Goal: Task Accomplishment & Management: Manage account settings

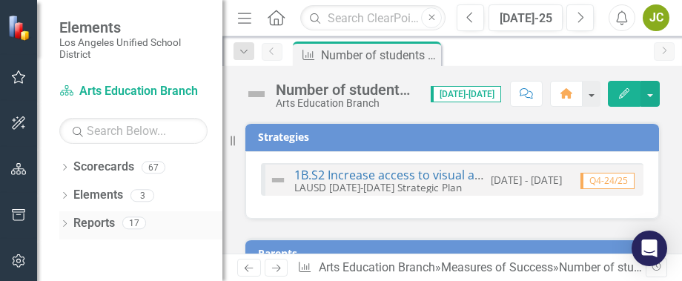
click at [201, 219] on div "Reports 17" at bounding box center [147, 225] width 149 height 28
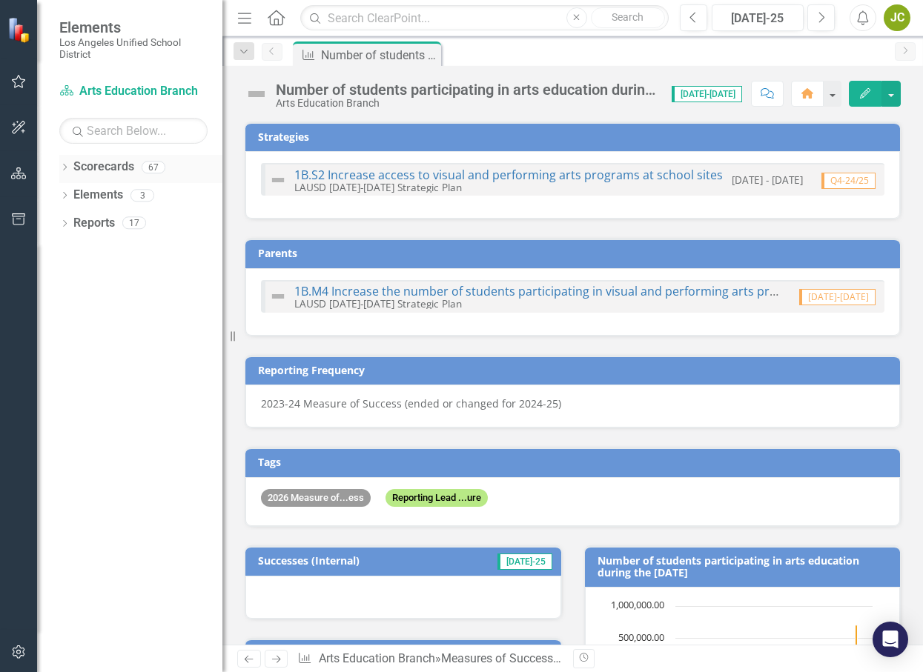
click at [62, 166] on icon "Dropdown" at bounding box center [64, 169] width 10 height 8
click at [76, 191] on icon "Dropdown" at bounding box center [72, 195] width 11 height 9
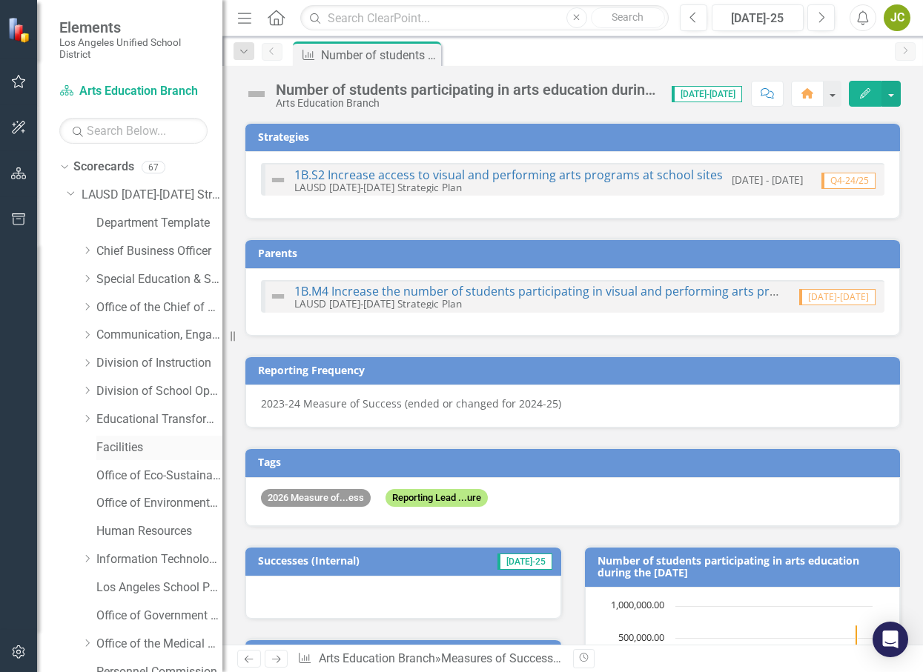
scroll to position [13, 0]
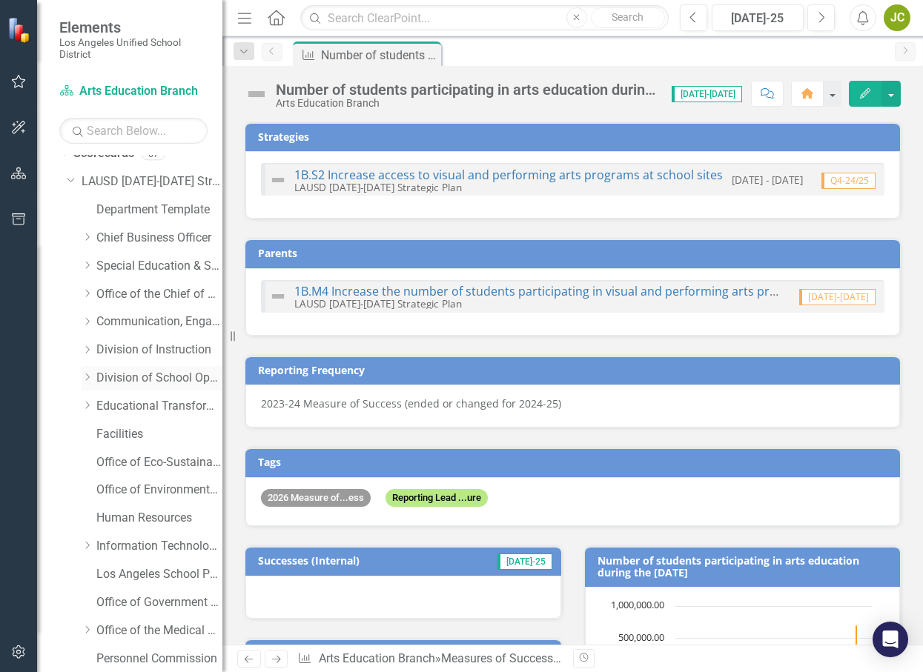
click at [89, 378] on icon "Dropdown" at bounding box center [87, 377] width 11 height 9
click at [90, 350] on icon "Dropdown" at bounding box center [87, 350] width 11 height 9
click at [151, 433] on link "Arts Education Branch" at bounding box center [166, 434] width 111 height 17
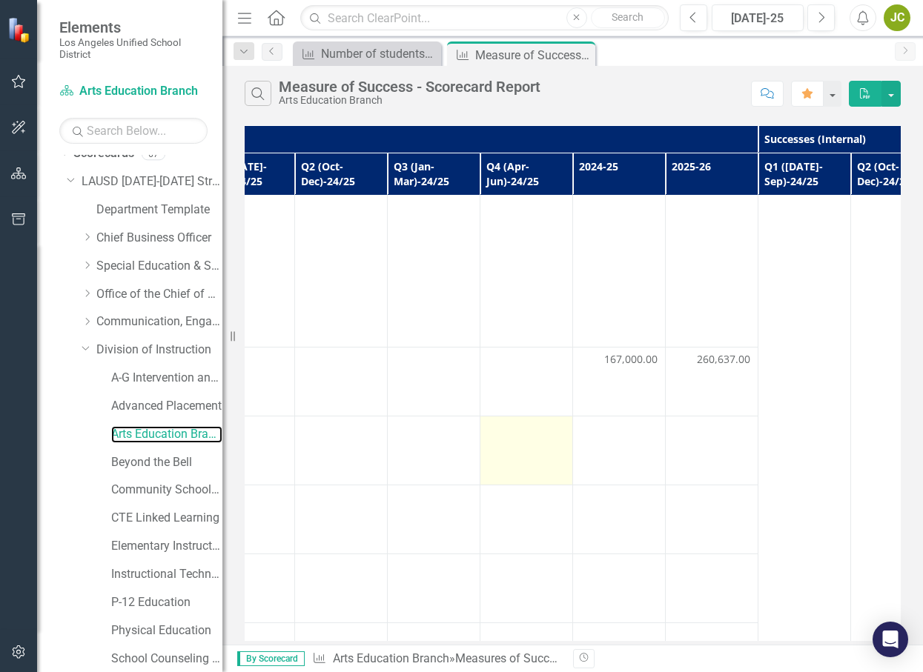
scroll to position [1, 612]
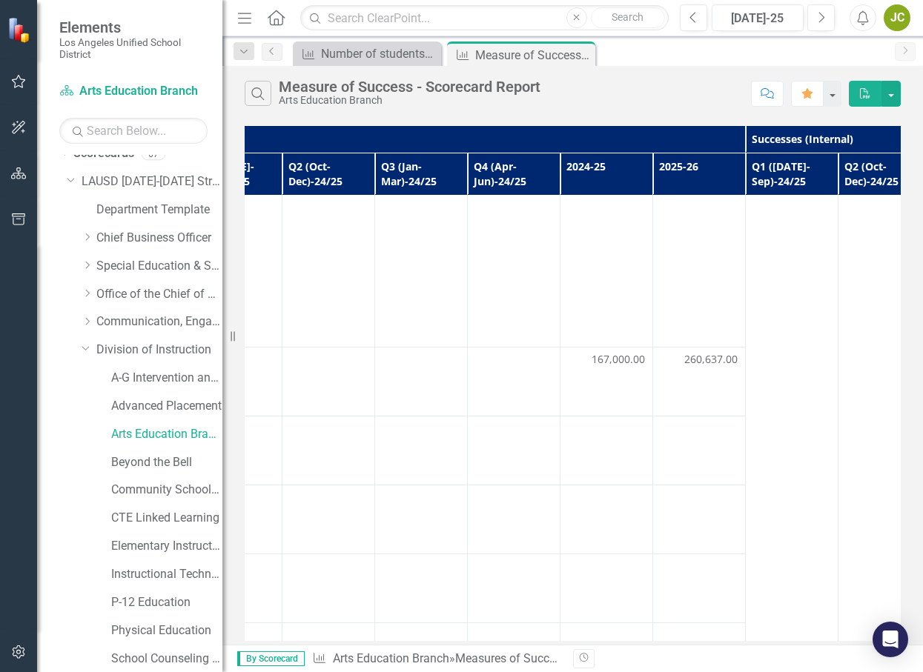
click at [512, 143] on th "Series Status" at bounding box center [329, 138] width 834 height 27
click at [561, 490] on td at bounding box center [607, 520] width 93 height 69
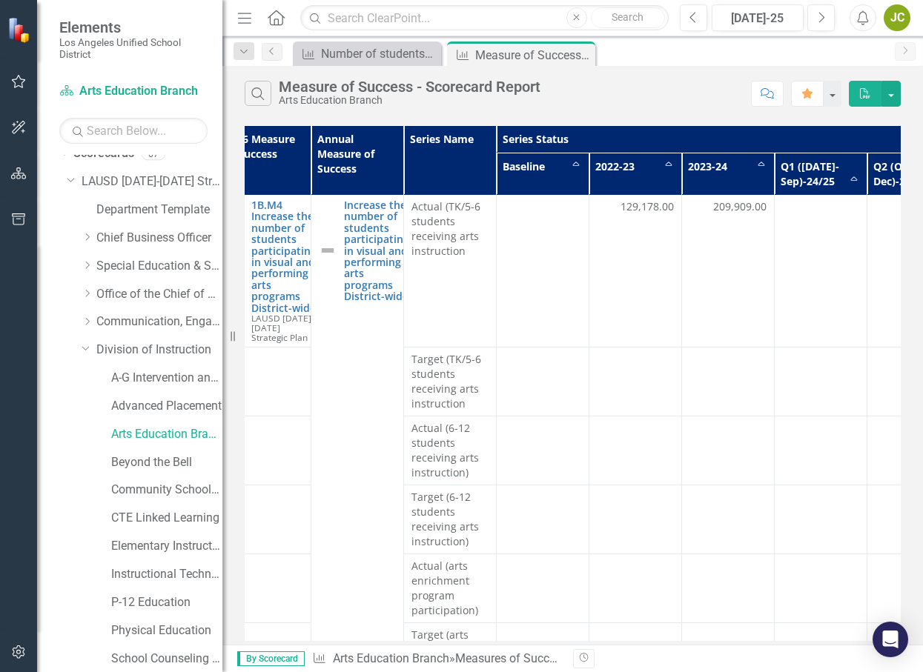
scroll to position [1, 0]
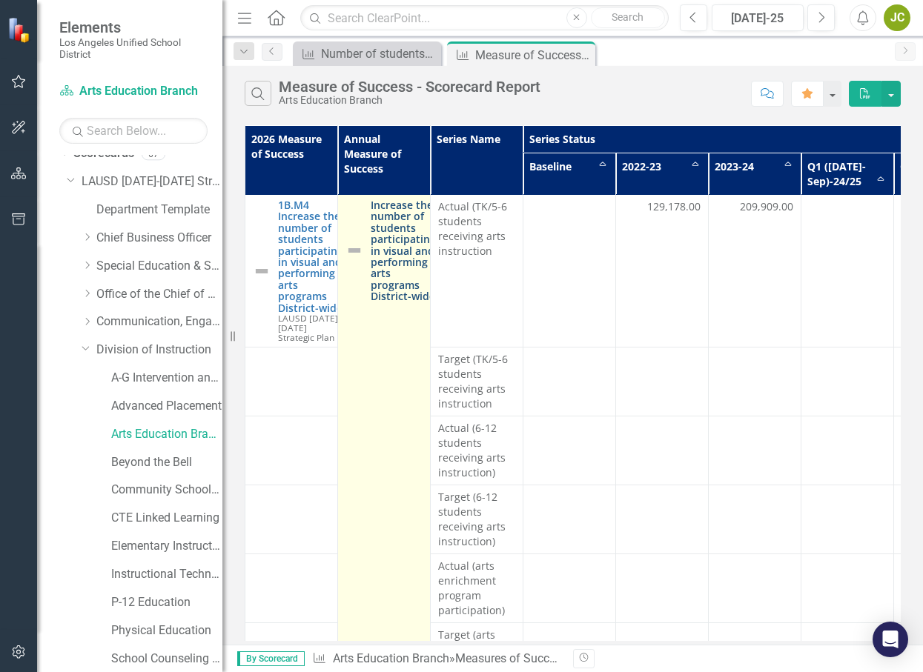
click at [387, 261] on link "Increase the number of students participating in visual and performing arts pro…" at bounding box center [403, 250] width 65 height 103
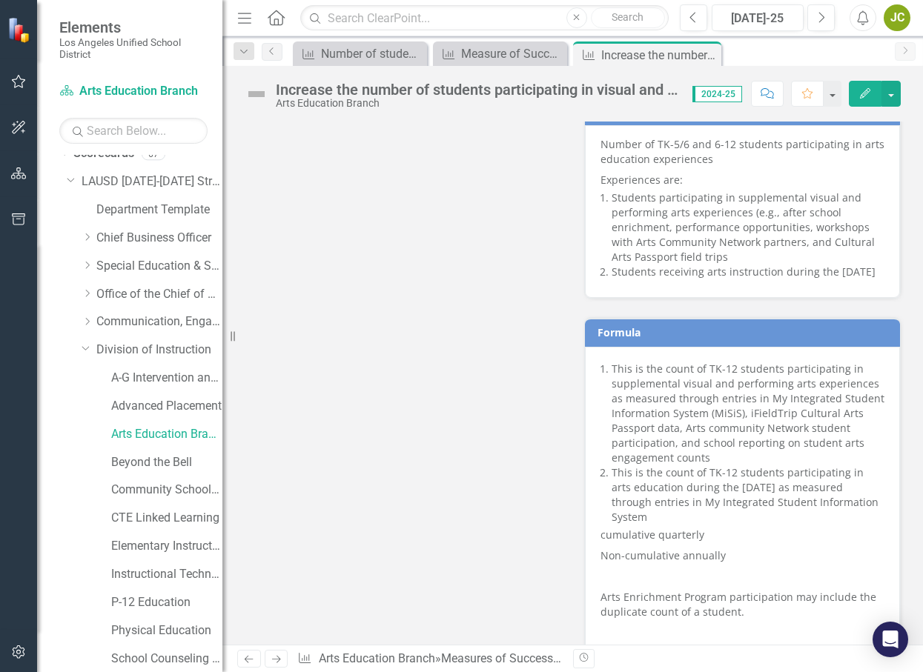
scroll to position [950, 0]
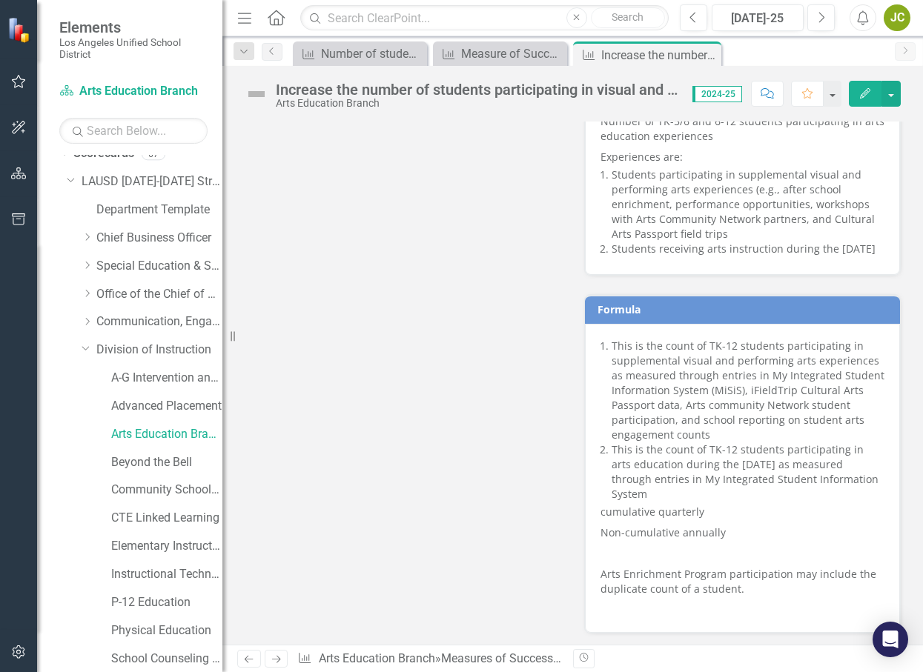
click at [704, 545] on p at bounding box center [743, 553] width 285 height 21
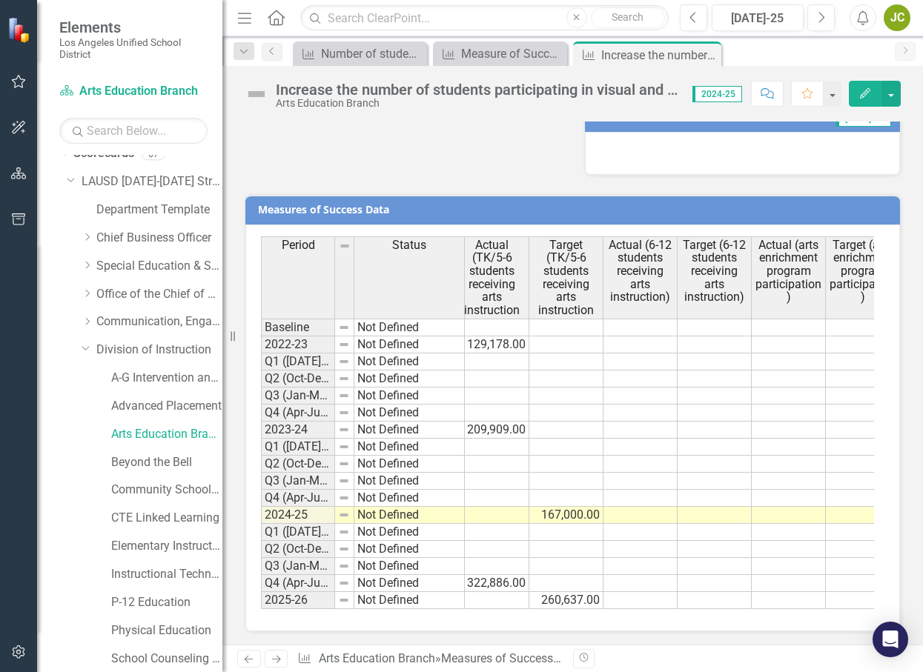
scroll to position [0, 0]
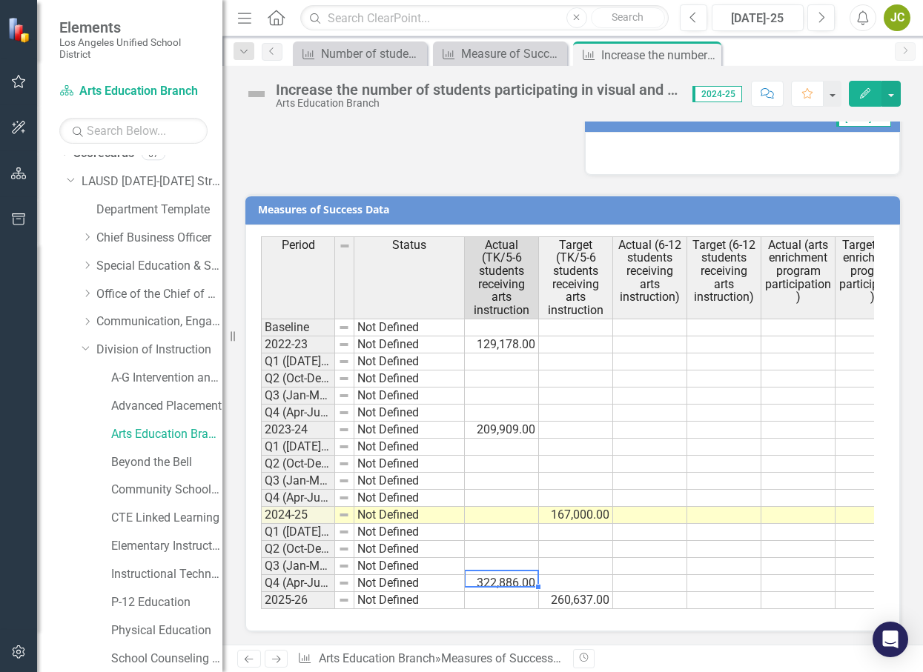
click at [480, 575] on td "322,886.00" at bounding box center [502, 583] width 74 height 17
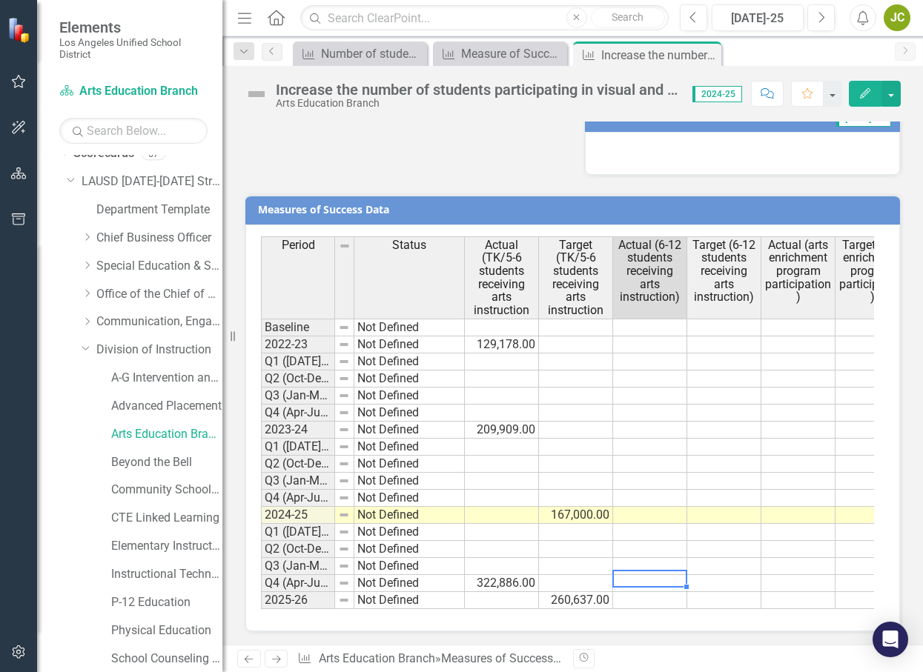
click at [657, 575] on td at bounding box center [650, 583] width 74 height 17
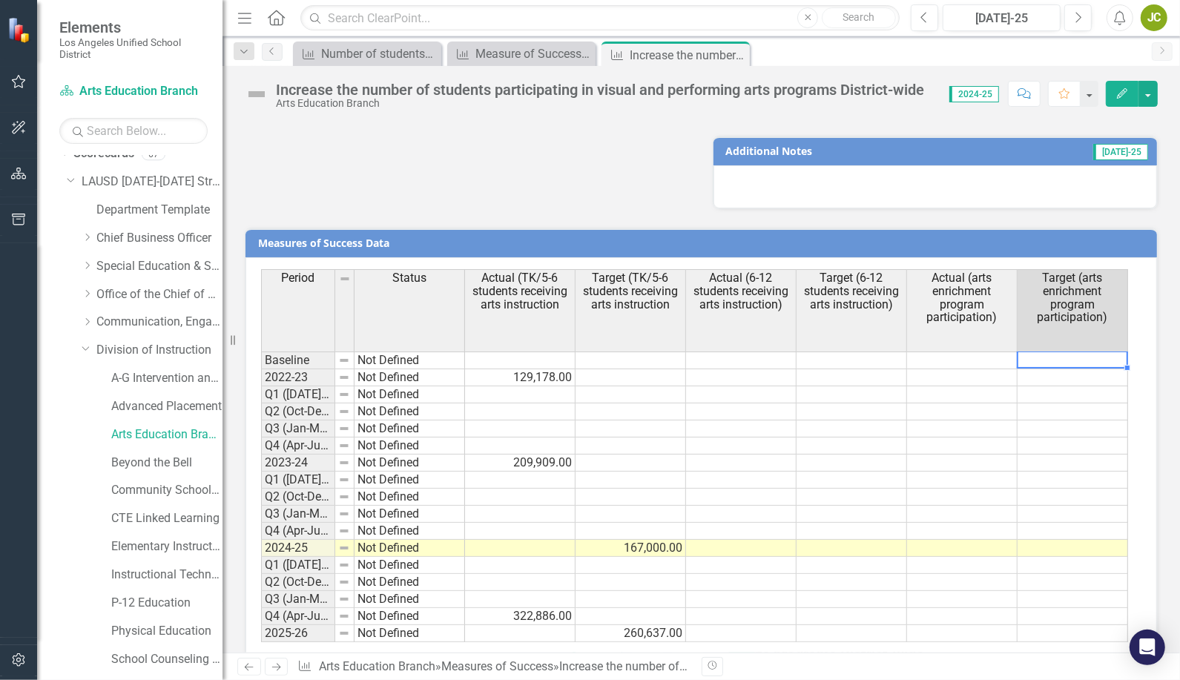
click at [1117, 351] on td at bounding box center [1072, 360] width 110 height 18
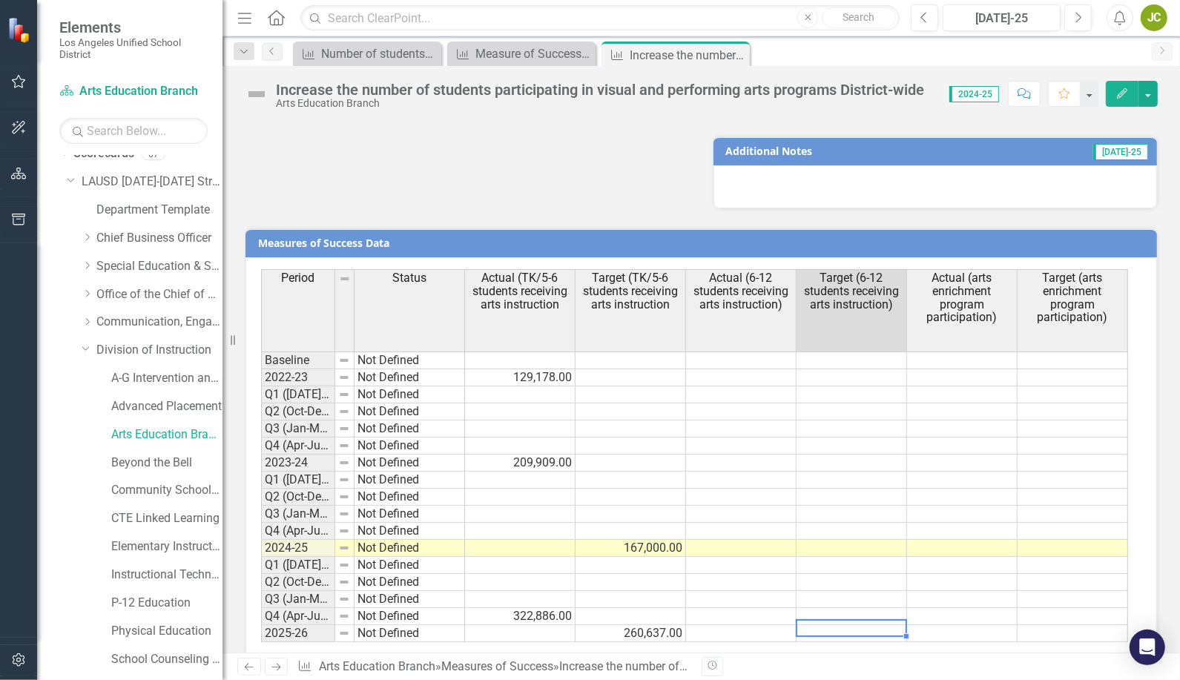
click at [261, 609] on div "Period Status Actual (TK/5-6 students receiving arts instruction Target (TK/5-6…" at bounding box center [261, 455] width 0 height 373
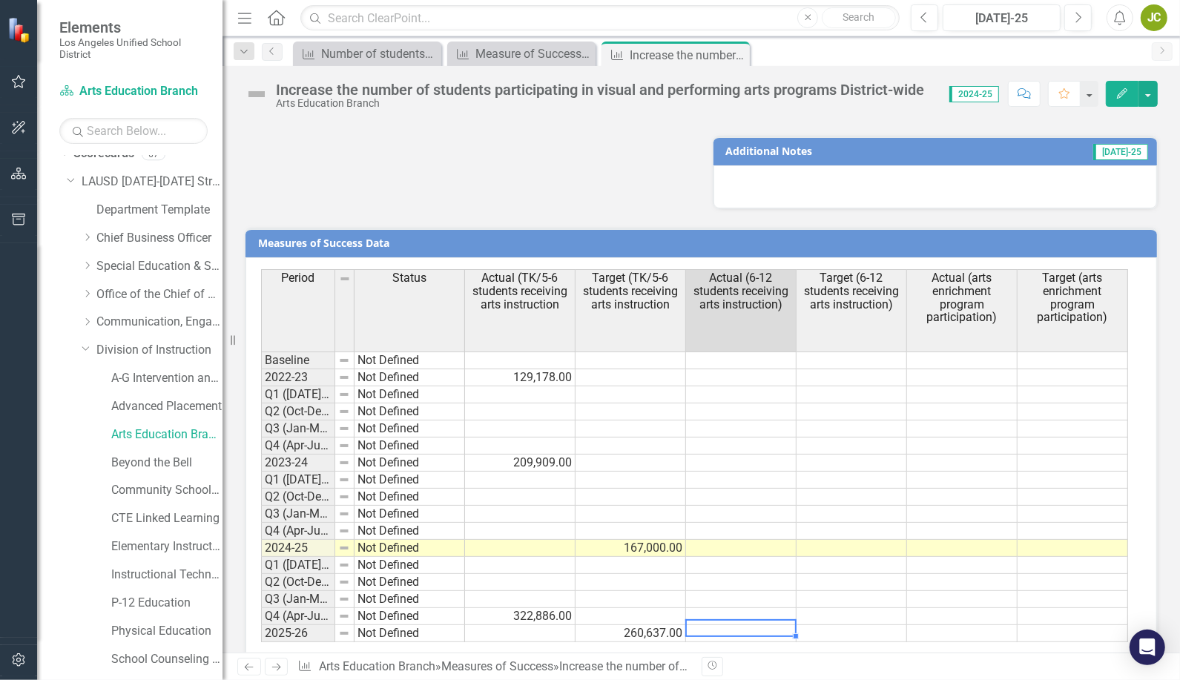
click at [756, 625] on td at bounding box center [741, 633] width 110 height 17
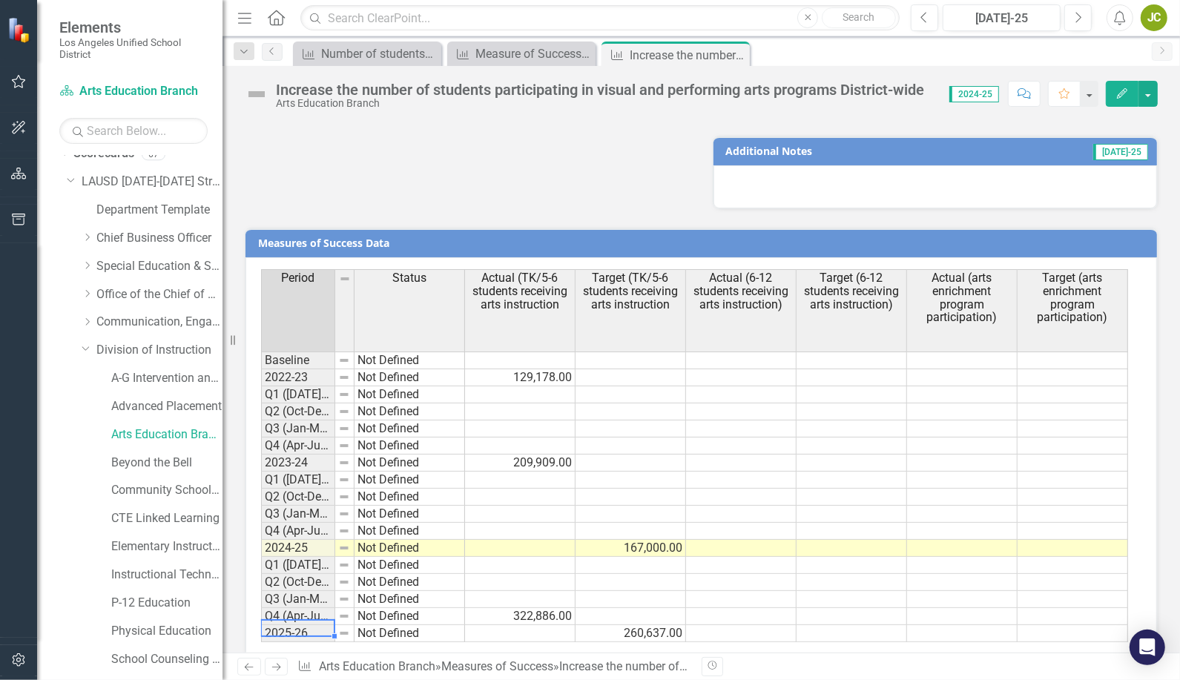
drag, startPoint x: 262, startPoint y: 607, endPoint x: 253, endPoint y: 632, distance: 27.0
click at [253, 632] on div "Period Status Actual (TK/5-6 students receiving arts instruction Target (TK/5-6…" at bounding box center [700, 460] width 911 height 407
click at [331, 633] on div at bounding box center [334, 636] width 6 height 6
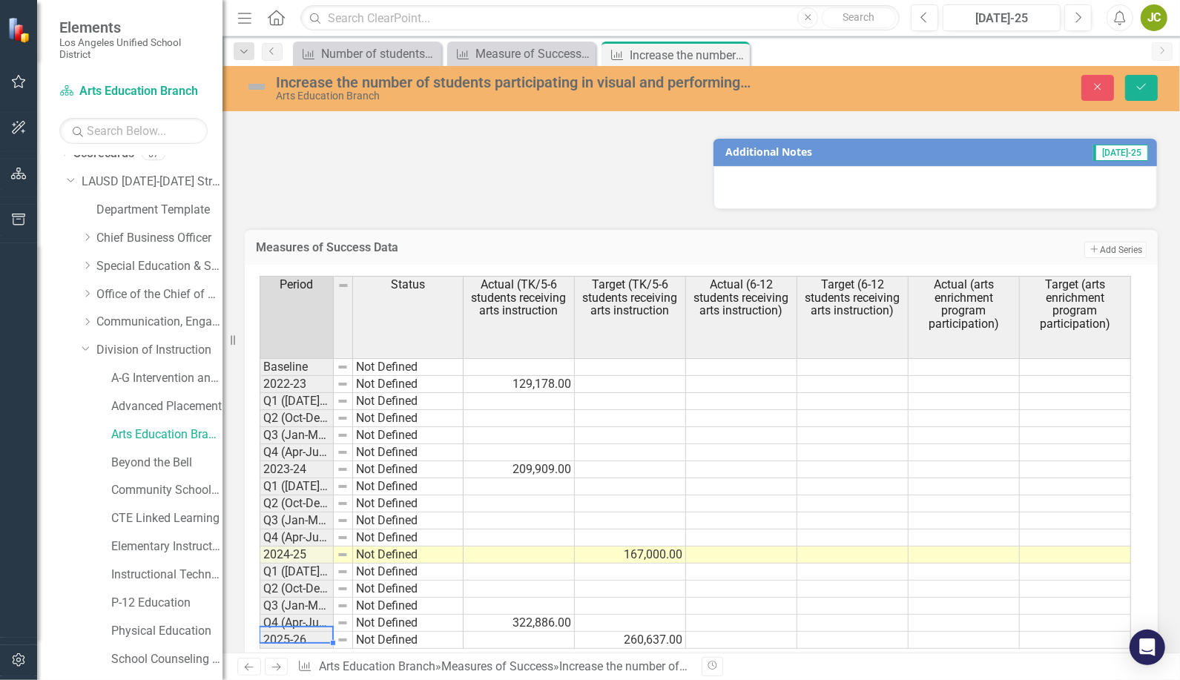
drag, startPoint x: 331, startPoint y: 609, endPoint x: 308, endPoint y: 604, distance: 23.4
click at [260, 605] on div "Period Status Baseline Not Defined 2022-23 Not Defined Q1 ([DATE]-Sep)-23/24 No…" at bounding box center [260, 462] width 0 height 373
click at [331, 631] on div "Period Status Actual (TK/5-6 students receiving arts instruction Target (TK/5-6…" at bounding box center [701, 468] width 913 height 406
click at [260, 611] on div "Period Status Baseline Not Defined 2022-23 Not Defined Q1 ([DATE]-Sep)-23/24 No…" at bounding box center [260, 462] width 0 height 373
click at [330, 632] on td "2025-26" at bounding box center [297, 640] width 74 height 17
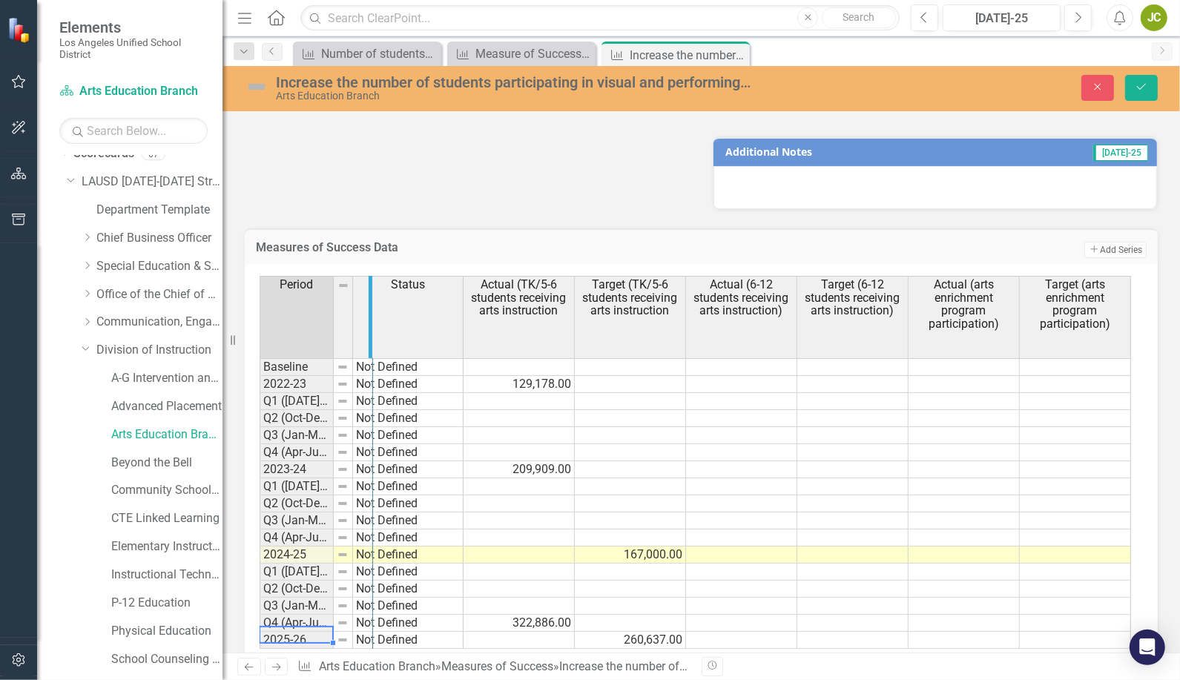
drag, startPoint x: 331, startPoint y: 255, endPoint x: 371, endPoint y: 258, distance: 39.4
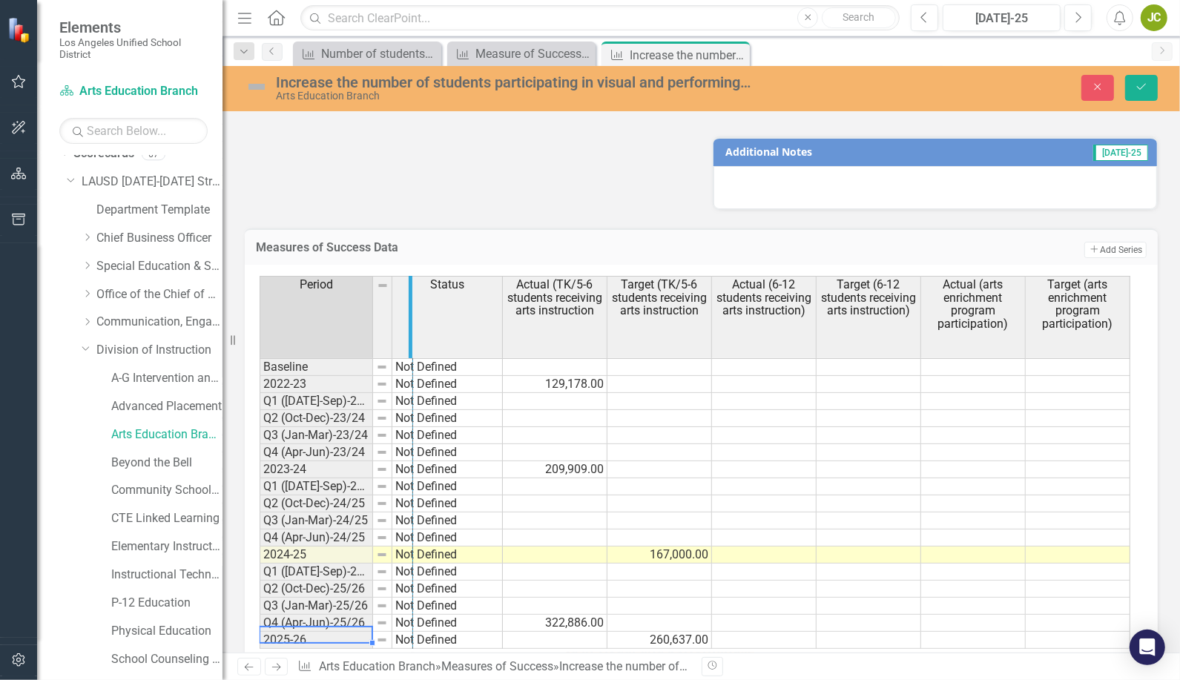
drag, startPoint x: 371, startPoint y: 257, endPoint x: 412, endPoint y: 257, distance: 40.8
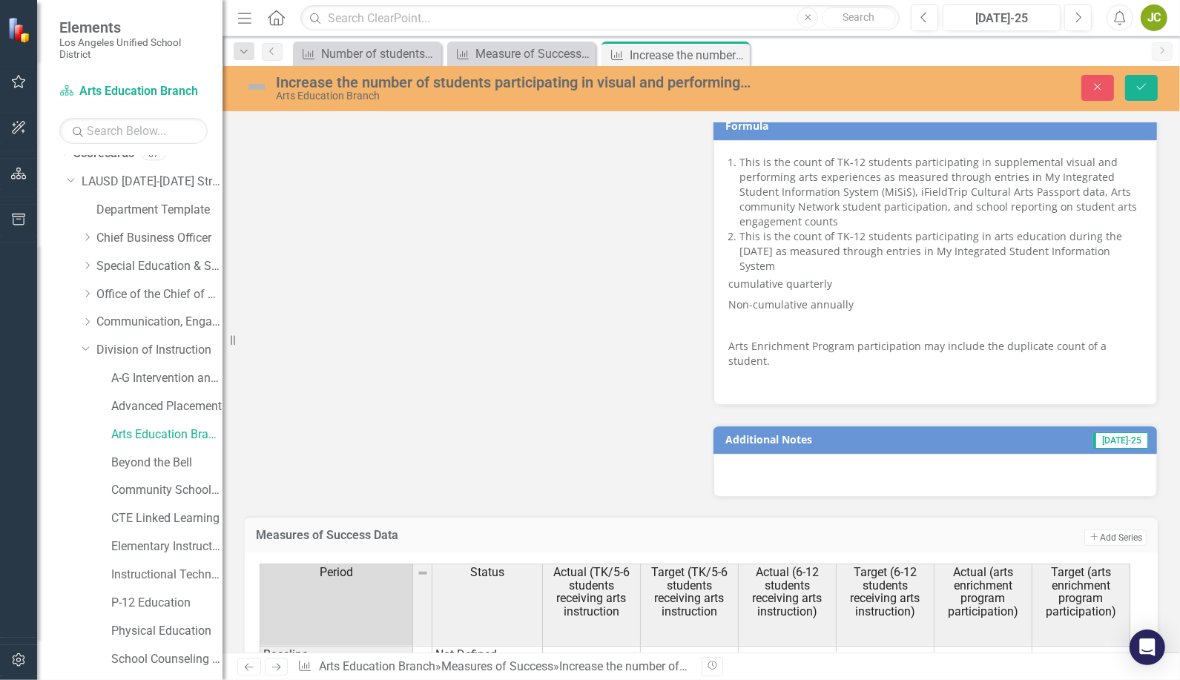
scroll to position [1343, 0]
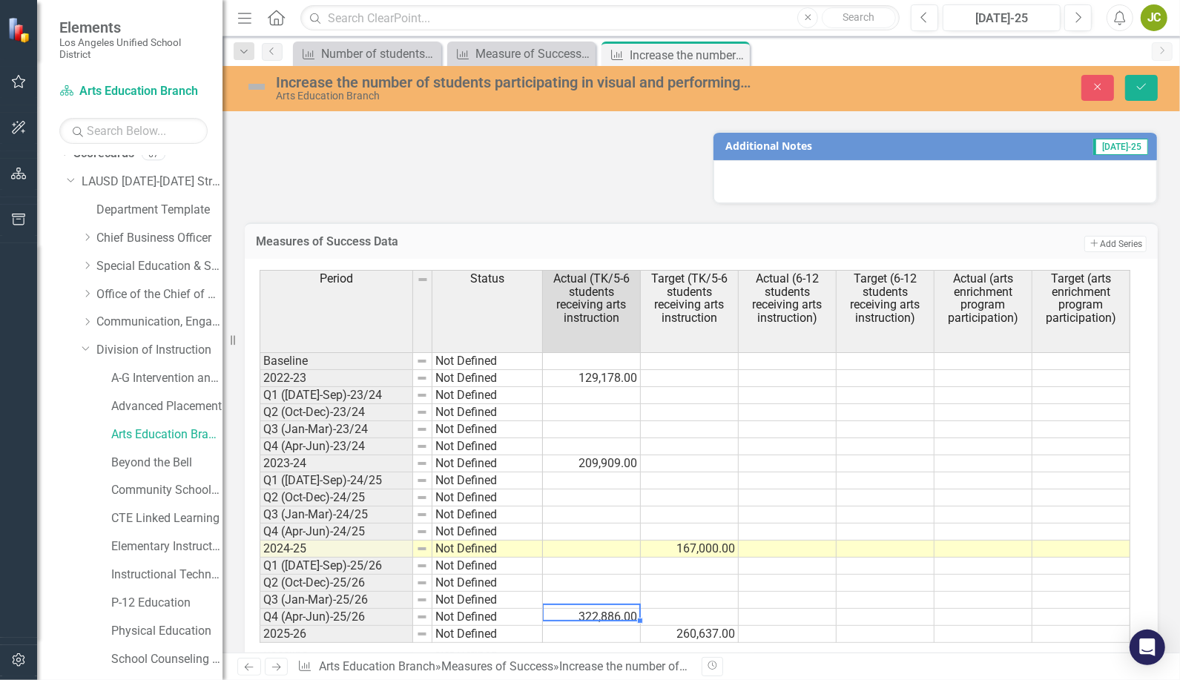
click at [598, 609] on td "322,886.00" at bounding box center [592, 617] width 98 height 17
click at [1146, 85] on icon "Save" at bounding box center [1140, 87] width 13 height 10
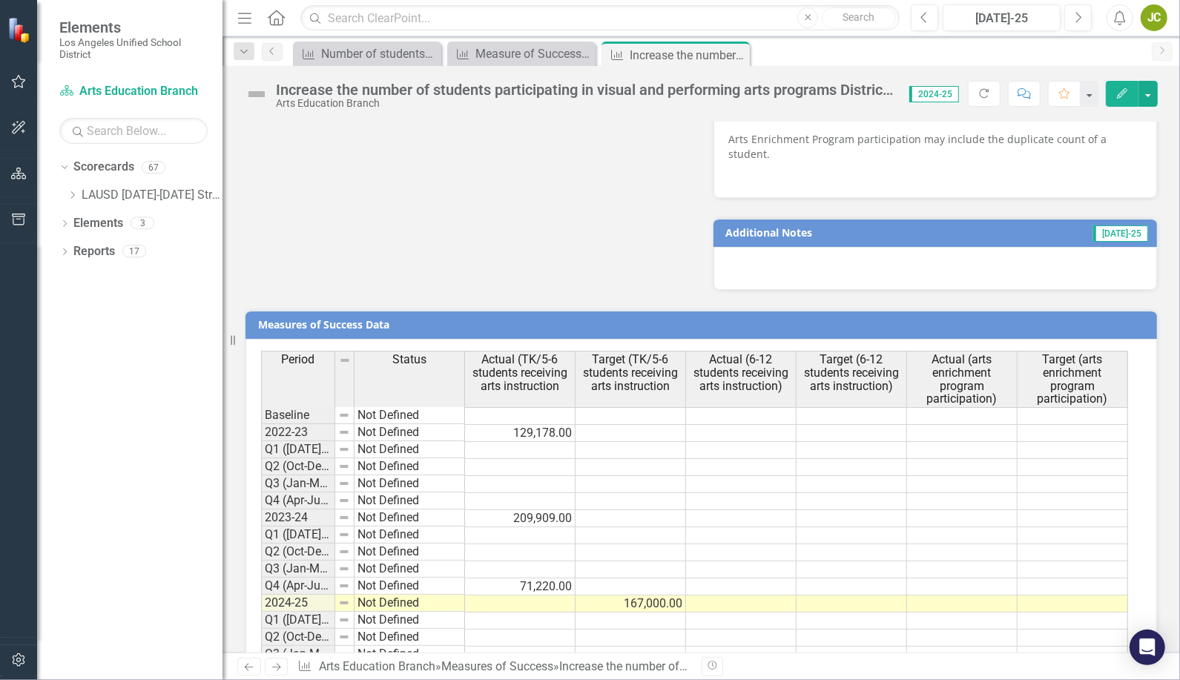
scroll to position [1310, 0]
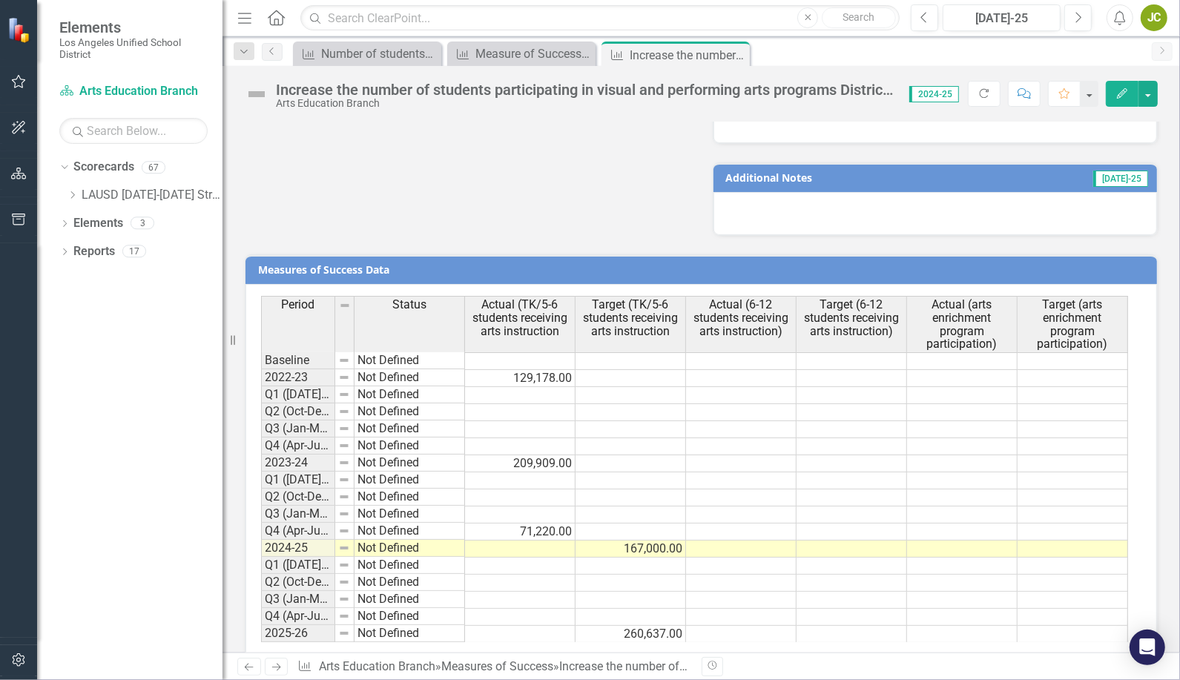
click at [731, 523] on td at bounding box center [741, 531] width 110 height 17
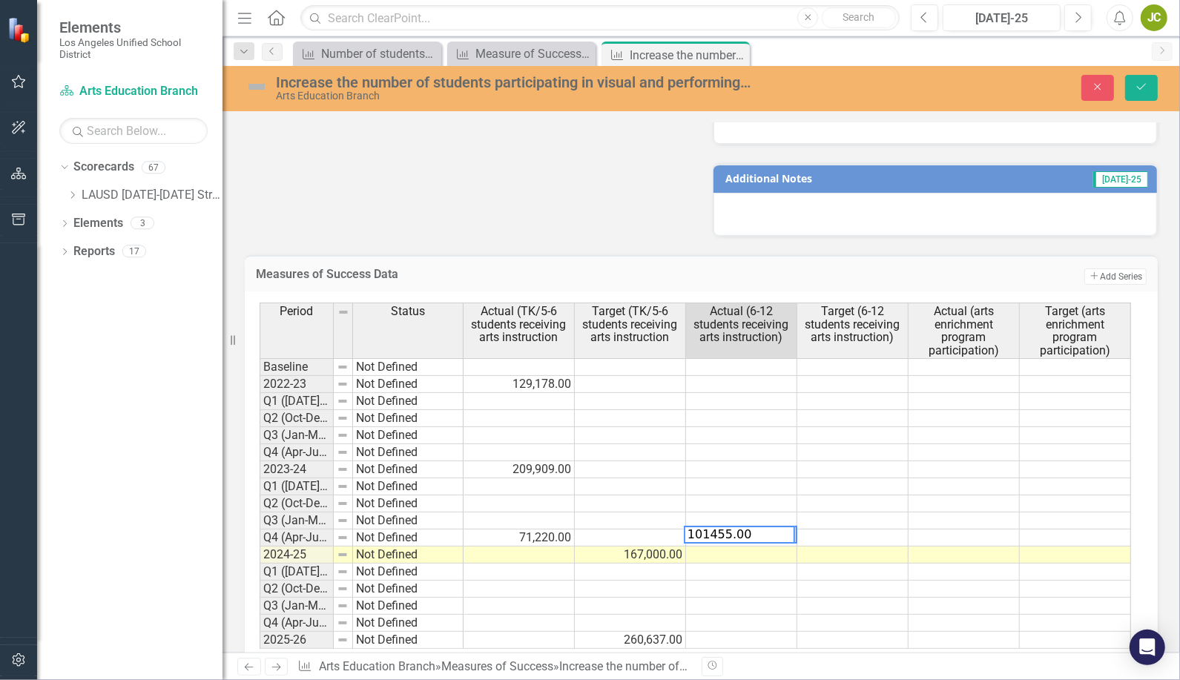
type textarea "101455.00"
click at [842, 529] on td at bounding box center [852, 537] width 111 height 17
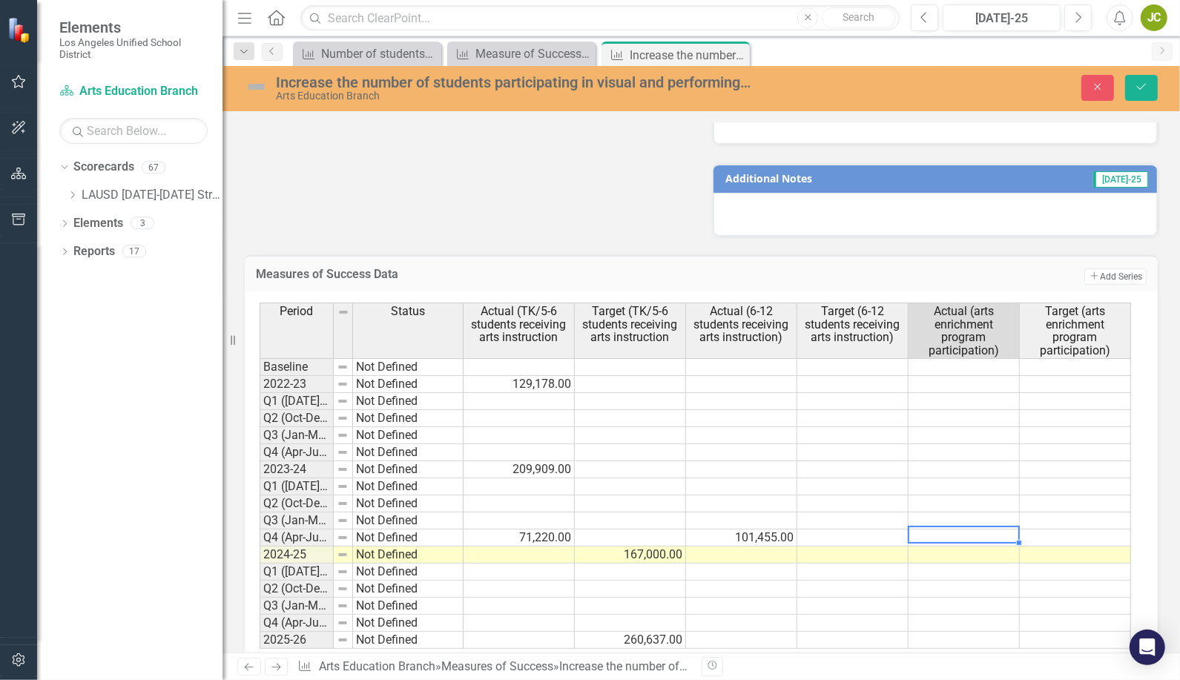
click at [954, 529] on td at bounding box center [963, 537] width 111 height 17
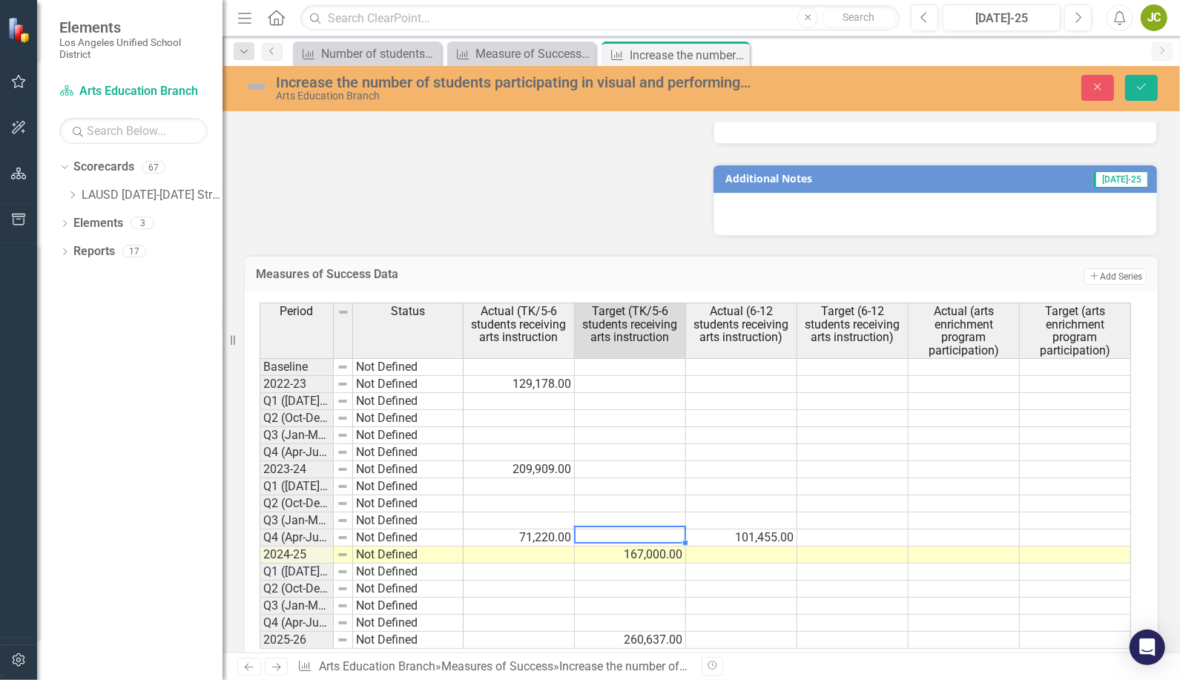
click at [615, 529] on td at bounding box center [630, 537] width 111 height 17
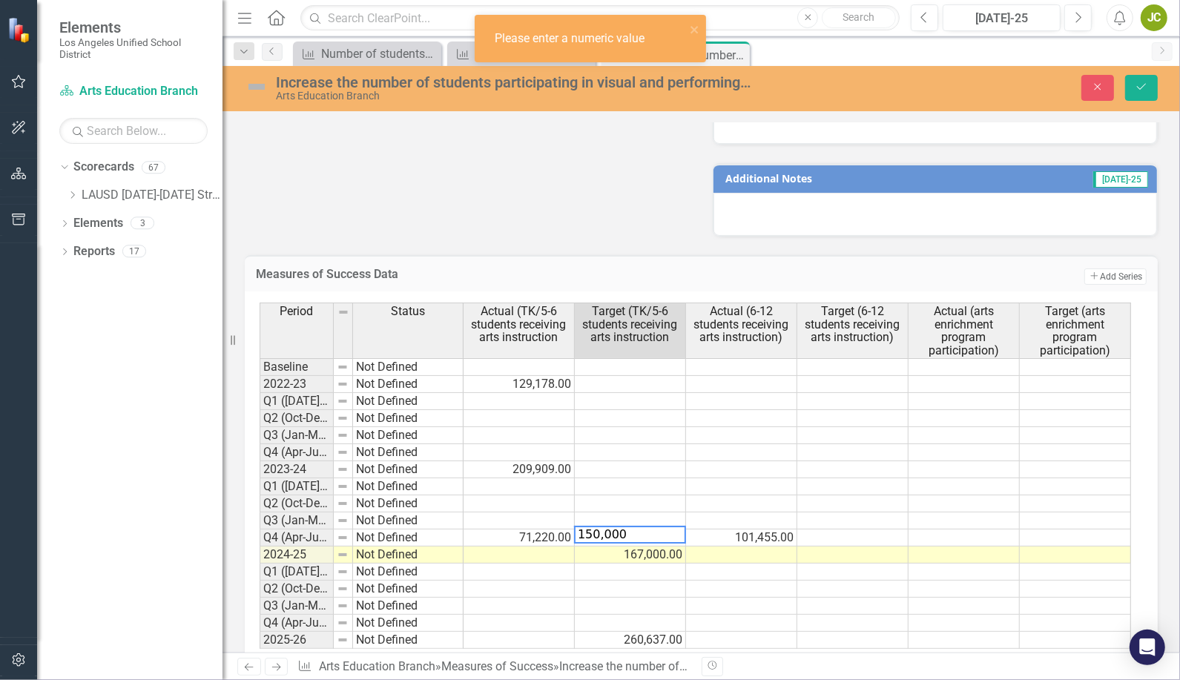
click at [893, 529] on td at bounding box center [852, 537] width 111 height 17
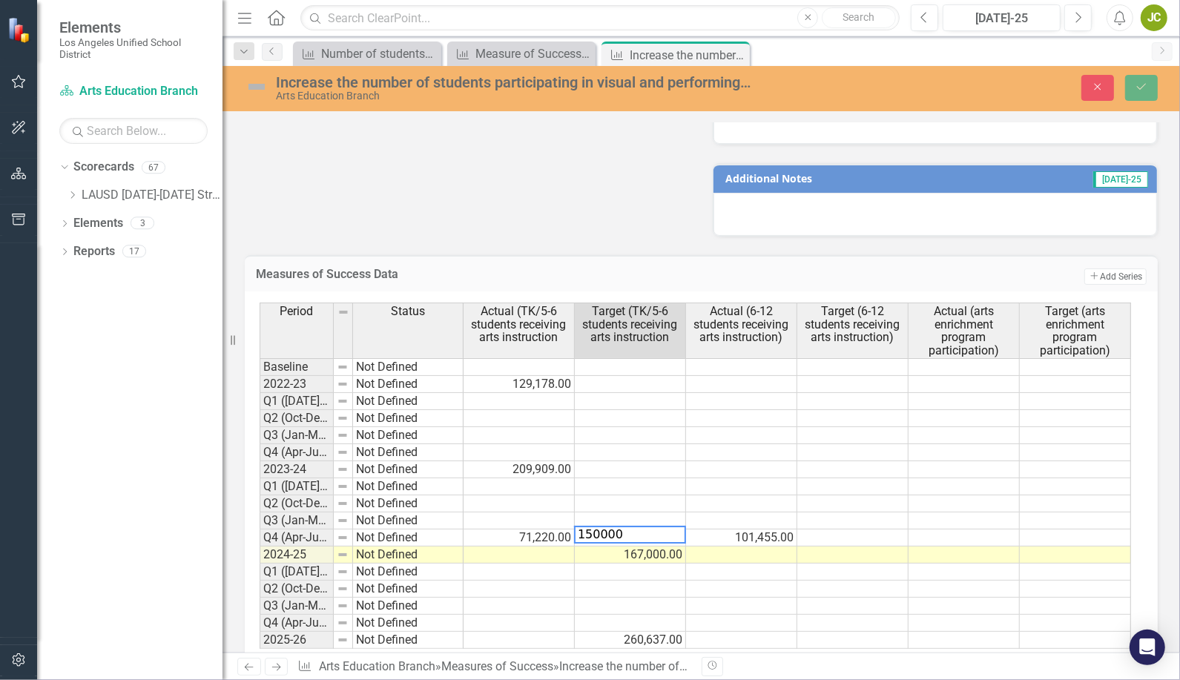
type textarea "150000"
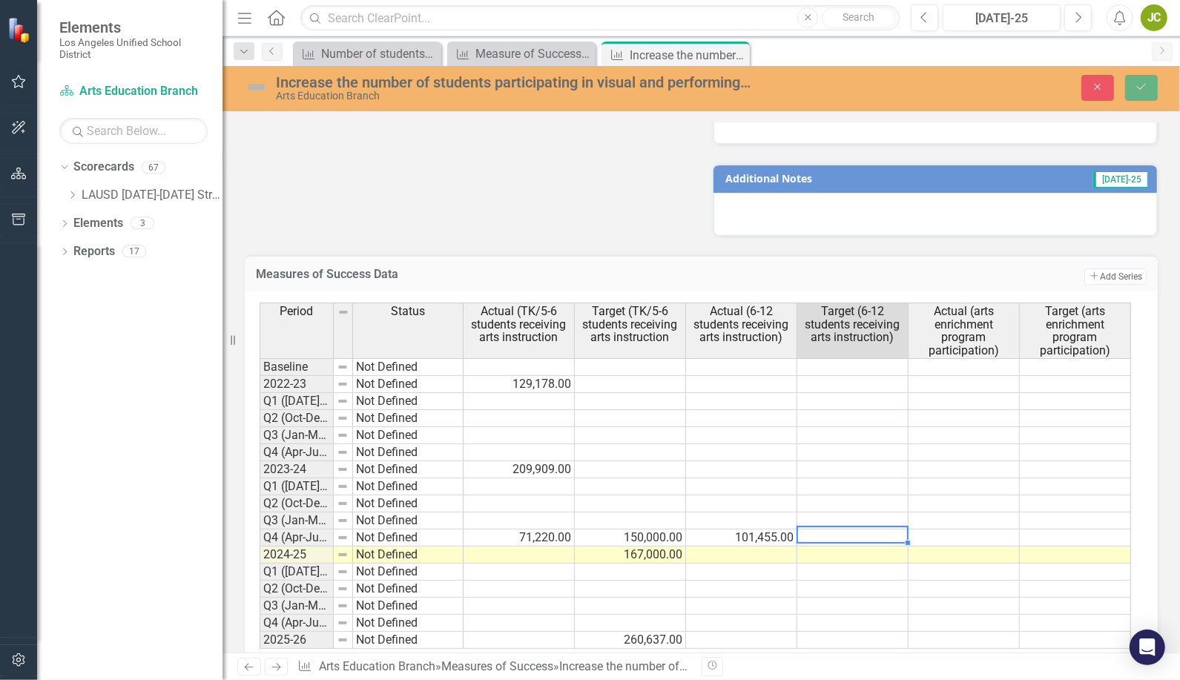
click at [868, 529] on td at bounding box center [852, 537] width 111 height 17
type textarea "130000"
click at [1068, 529] on td at bounding box center [1074, 537] width 111 height 17
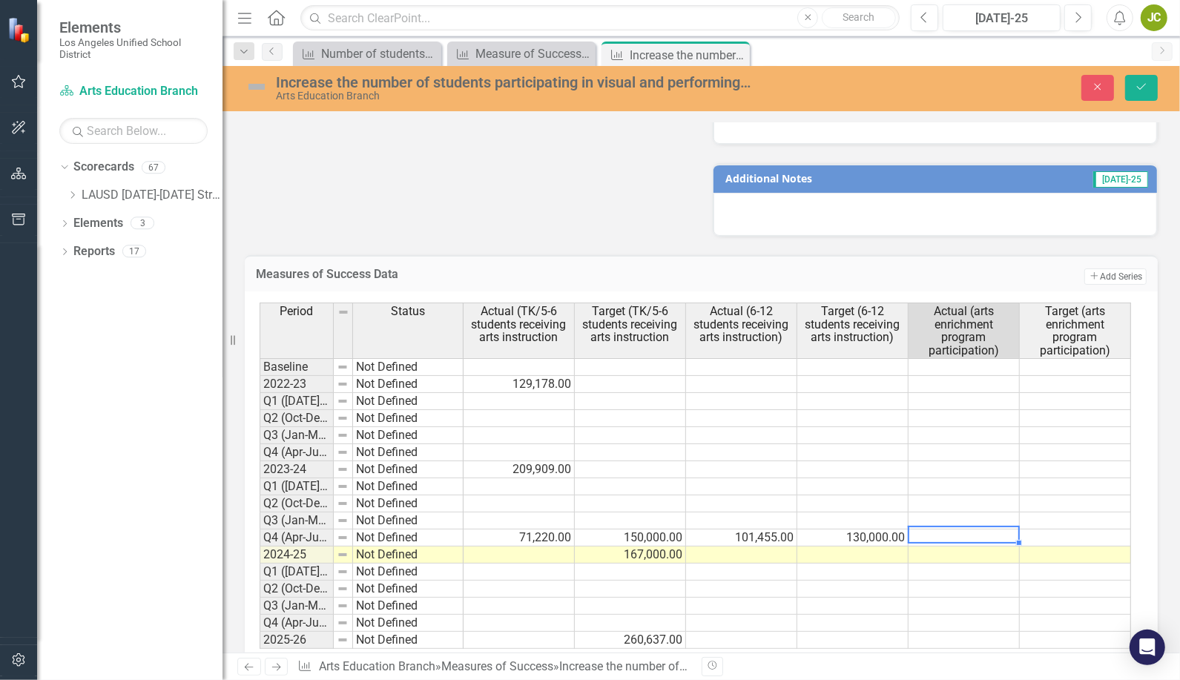
click at [957, 529] on td at bounding box center [963, 537] width 111 height 17
click at [1143, 79] on button "Save" at bounding box center [1141, 88] width 33 height 26
